Goal: Task Accomplishment & Management: Manage account settings

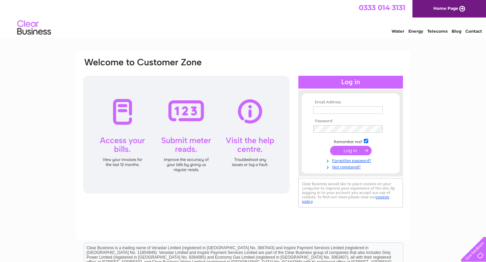
type input "Kevin@kevincuthbert.com"
click at [352, 152] on input "submit" at bounding box center [350, 150] width 41 height 9
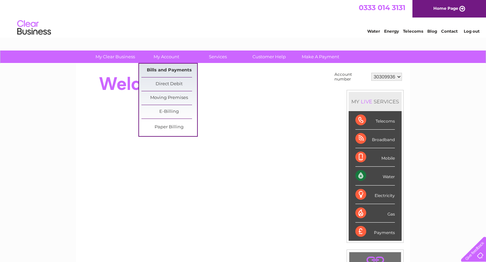
click at [166, 71] on link "Bills and Payments" at bounding box center [169, 70] width 56 height 13
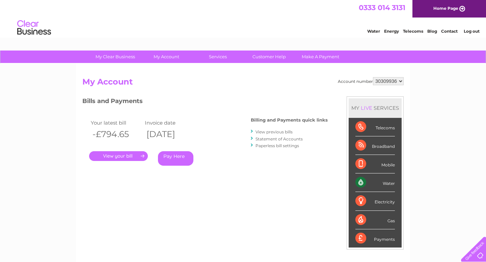
click at [125, 159] on link "." at bounding box center [118, 156] width 59 height 10
click at [185, 159] on link "Pay Here" at bounding box center [175, 158] width 35 height 15
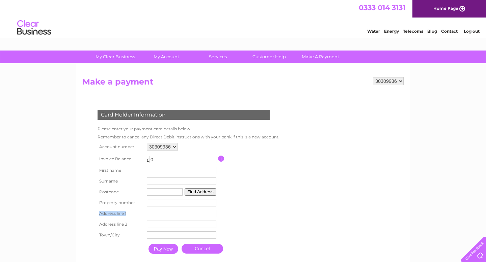
click at [264, 209] on table "Account number 30309936 Invoice Balance £ 0" at bounding box center [187, 199] width 182 height 116
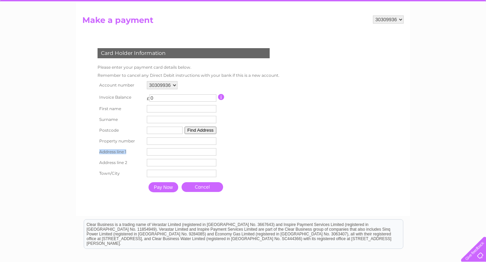
scroll to position [67, 0]
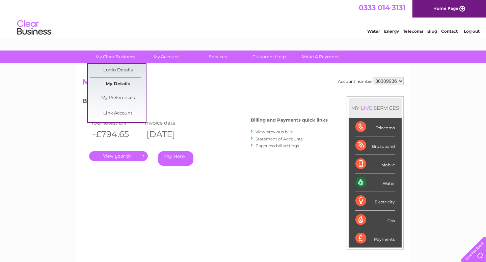
click at [114, 85] on link "My Details" at bounding box center [118, 84] width 56 height 13
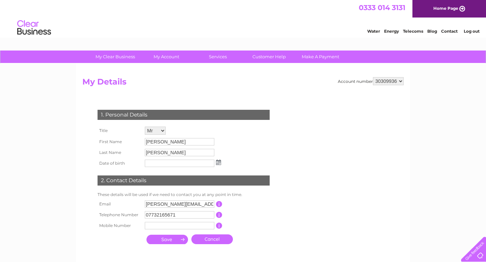
click at [284, 101] on div "1. Personal Details Title Mr Mrs Ms Miss Dr Rev Prof Other First Name [PERSON_N…" at bounding box center [184, 178] width 205 height 165
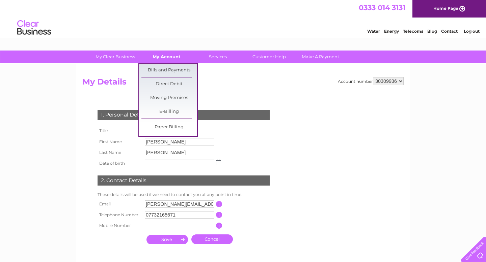
click at [165, 52] on link "My Account" at bounding box center [167, 57] width 56 height 12
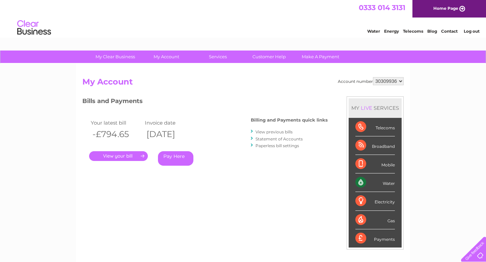
click at [274, 138] on link "Statement of Accounts" at bounding box center [278, 139] width 47 height 5
